Goal: Find specific page/section: Find specific page/section

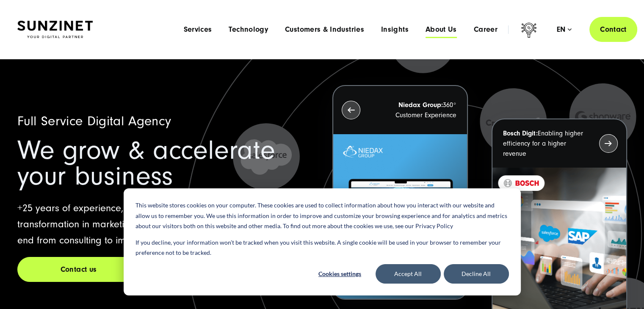
click at [447, 30] on span "About Us" at bounding box center [441, 29] width 31 height 8
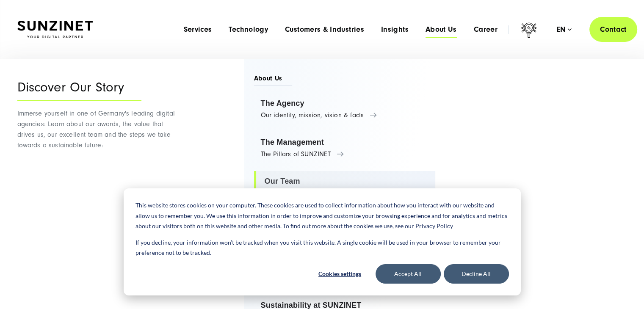
click at [284, 178] on link "Our Team 170 Sunzis united by one mission" at bounding box center [345, 187] width 182 height 32
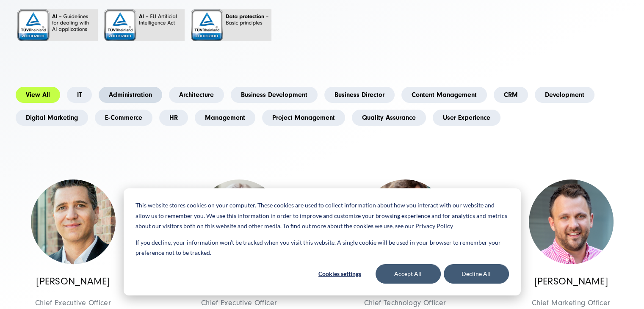
click at [136, 103] on link "Administration" at bounding box center [131, 95] width 64 height 16
